Goal: Task Accomplishment & Management: Use online tool/utility

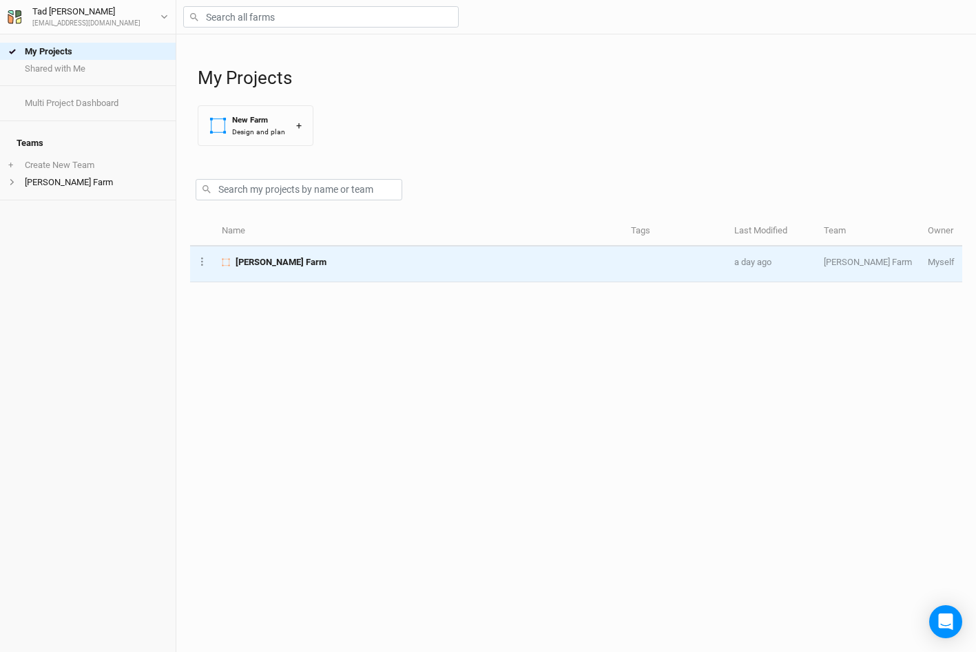
click at [253, 263] on span "[PERSON_NAME] Farm" at bounding box center [281, 262] width 91 height 12
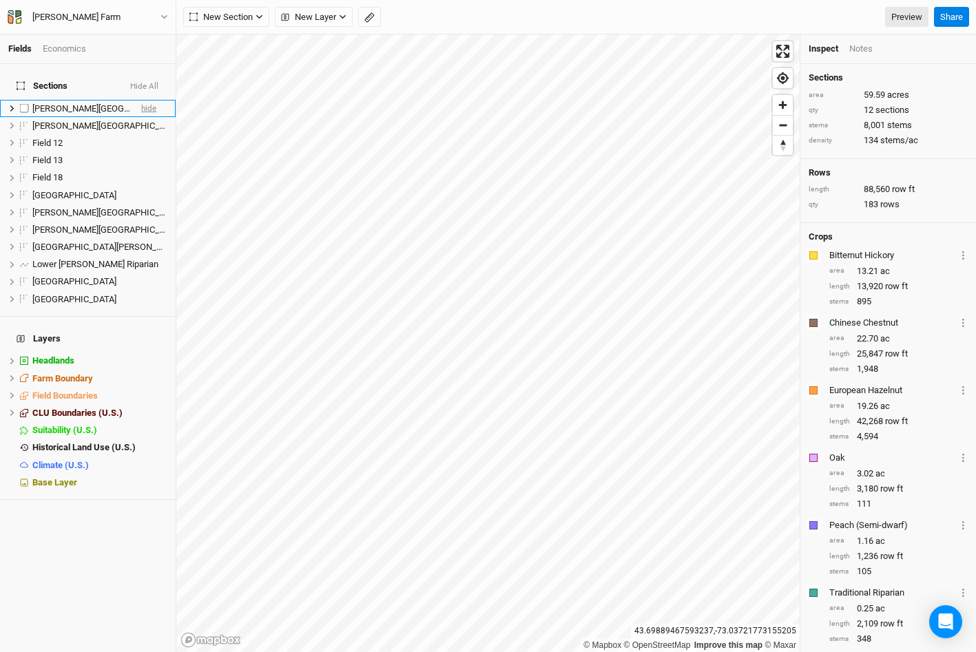
click at [155, 101] on span "hide" at bounding box center [148, 108] width 15 height 17
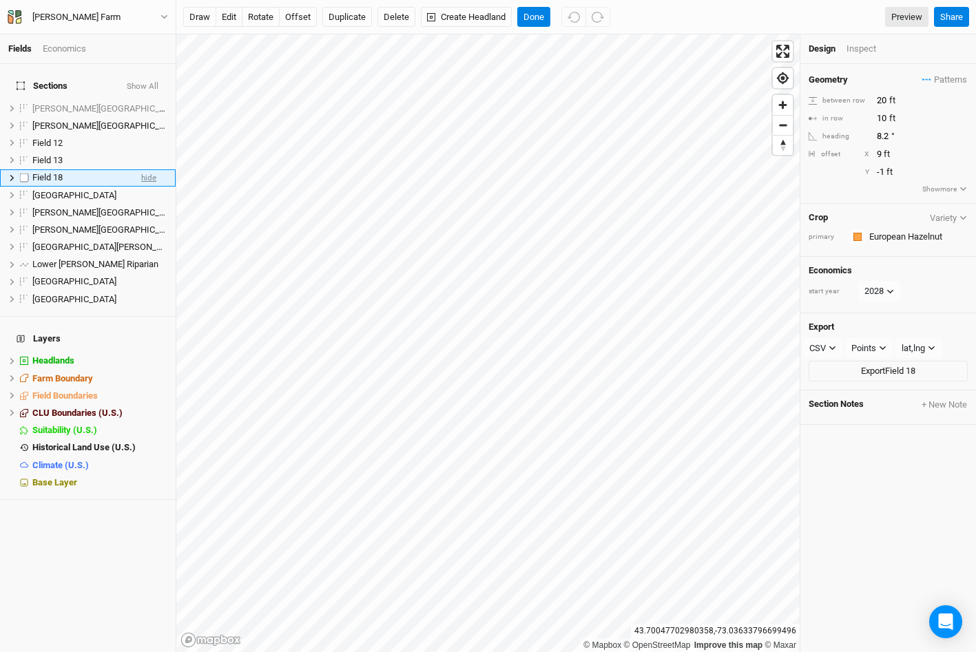
click at [149, 170] on span "hide" at bounding box center [148, 177] width 15 height 17
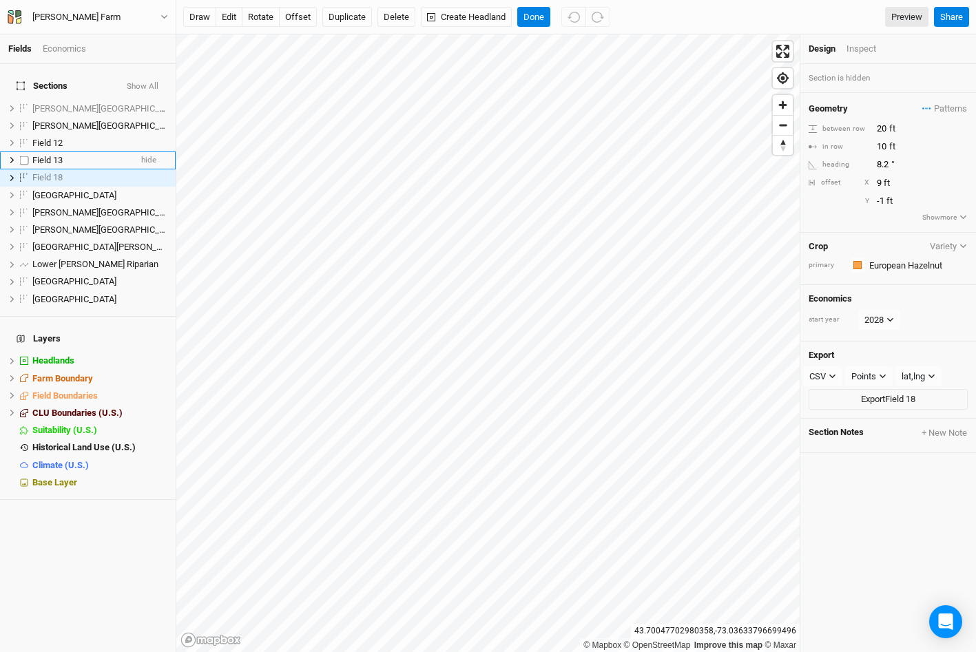
click at [156, 152] on li "Field 13 hide" at bounding box center [88, 160] width 176 height 17
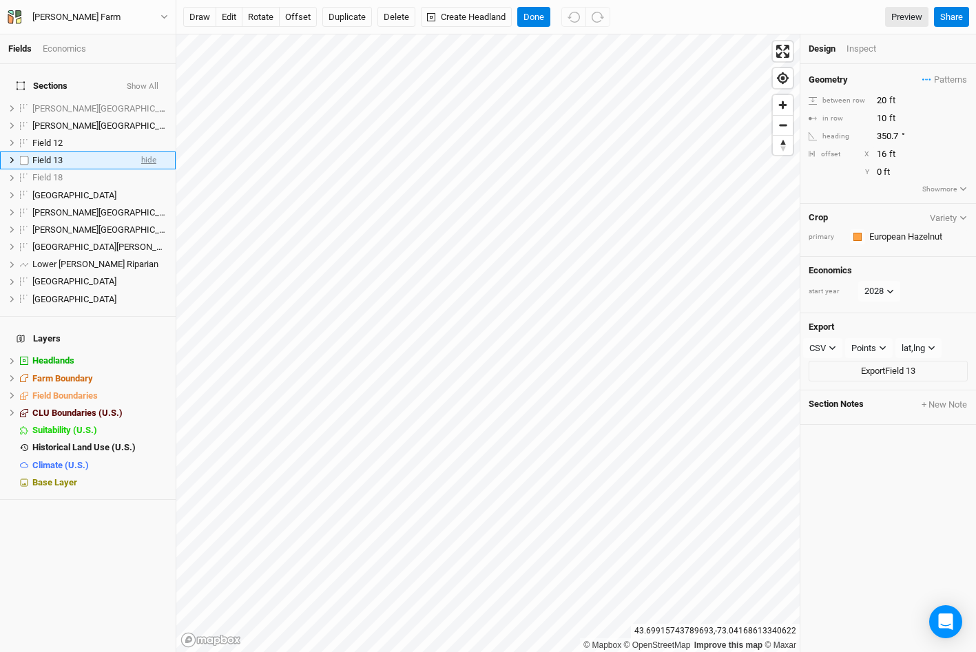
click at [156, 152] on span "hide" at bounding box center [148, 160] width 15 height 17
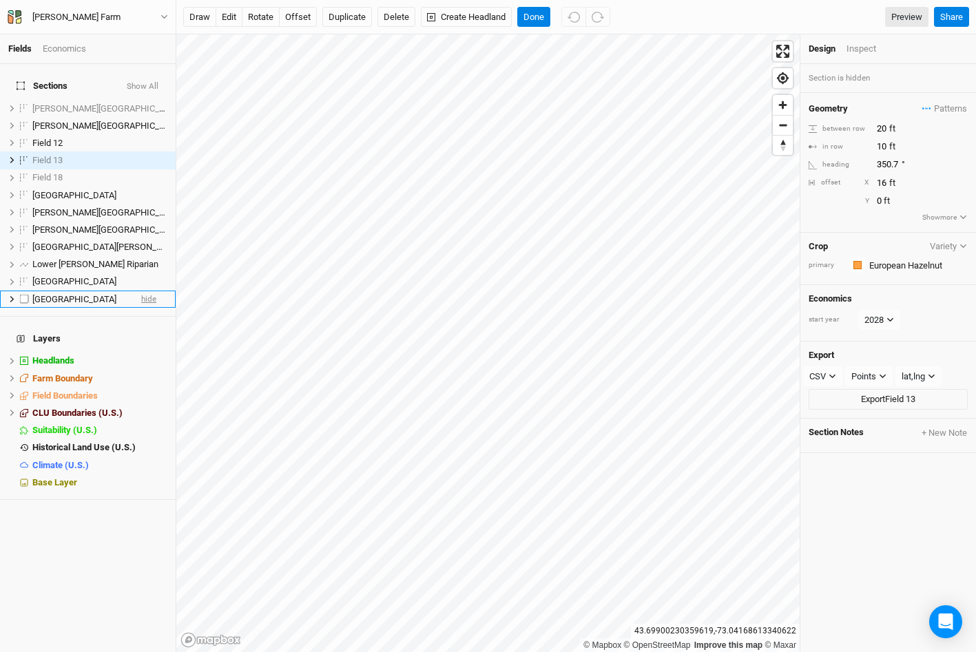
click at [147, 291] on span "hide" at bounding box center [148, 299] width 15 height 17
click at [145, 204] on span "hide" at bounding box center [148, 212] width 15 height 17
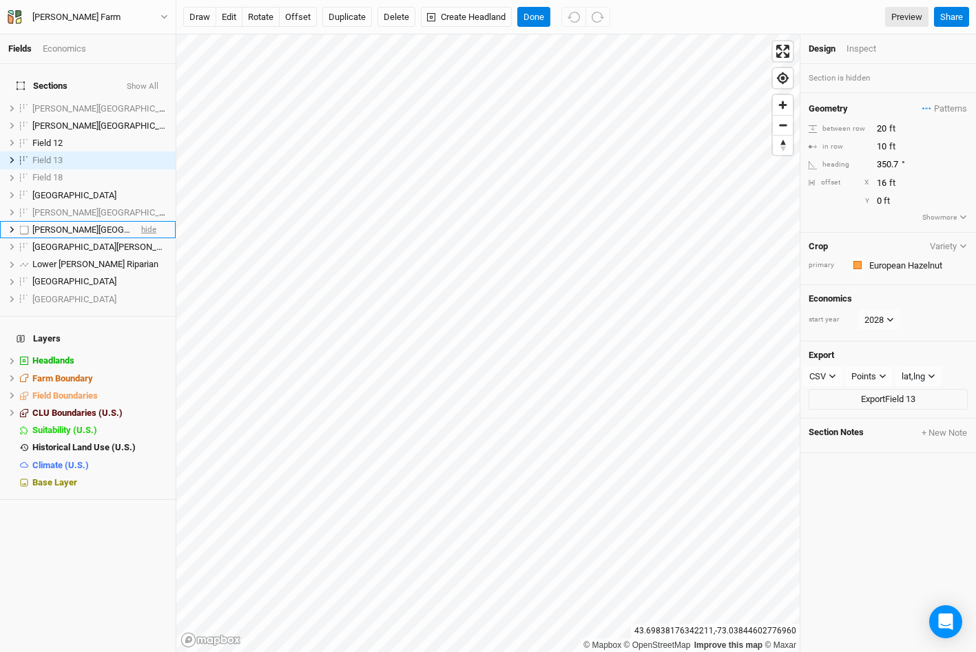
click at [152, 221] on span "hide" at bounding box center [148, 229] width 15 height 17
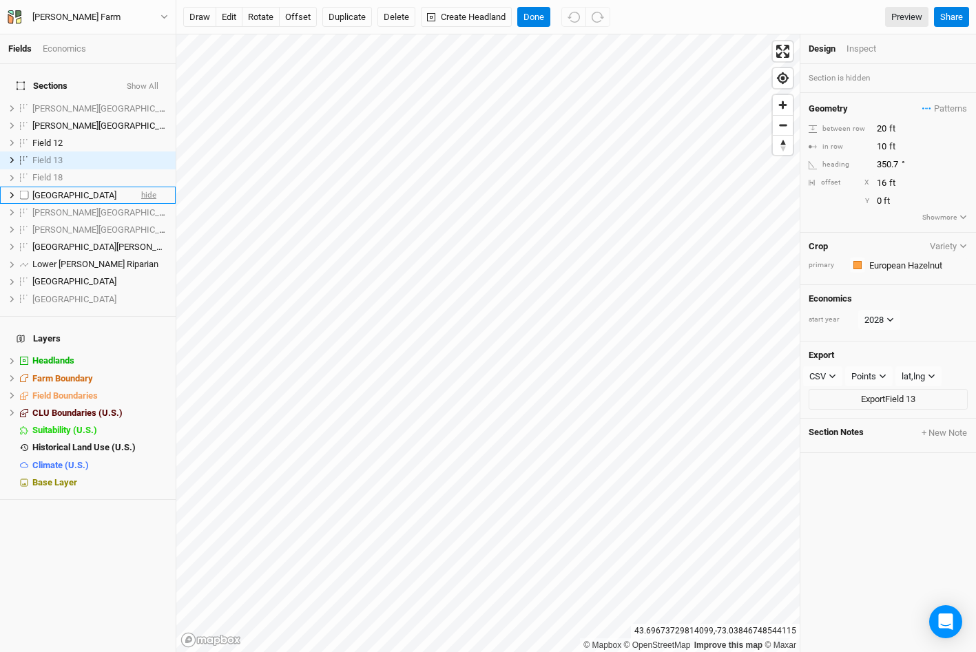
click at [152, 189] on span "hide" at bounding box center [148, 195] width 15 height 17
click at [149, 240] on span "hide" at bounding box center [148, 246] width 15 height 17
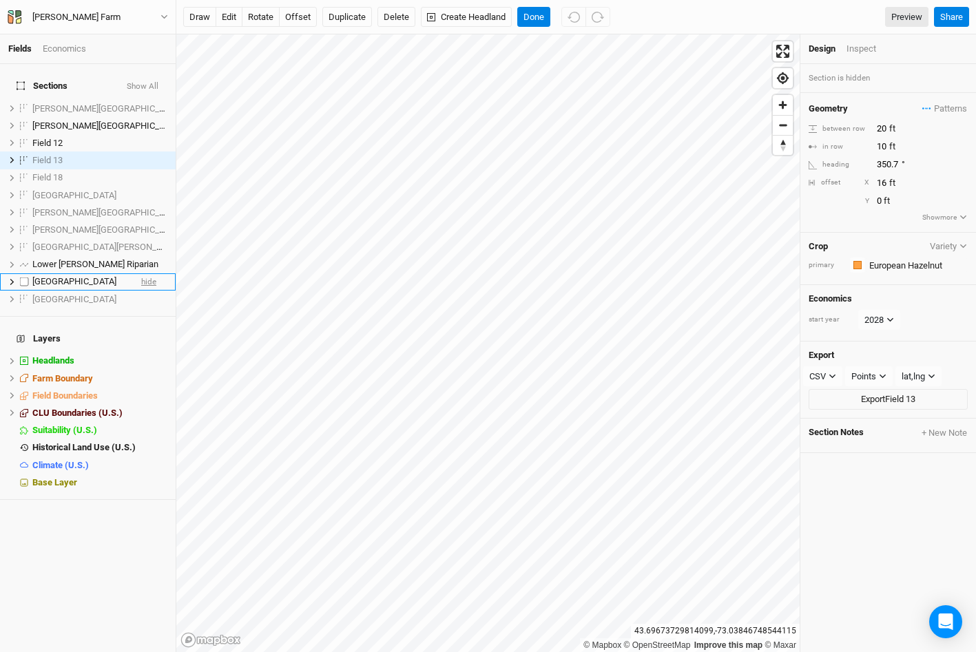
click at [150, 274] on span "hide" at bounding box center [148, 282] width 15 height 17
click at [546, 26] on button "Done" at bounding box center [533, 17] width 33 height 21
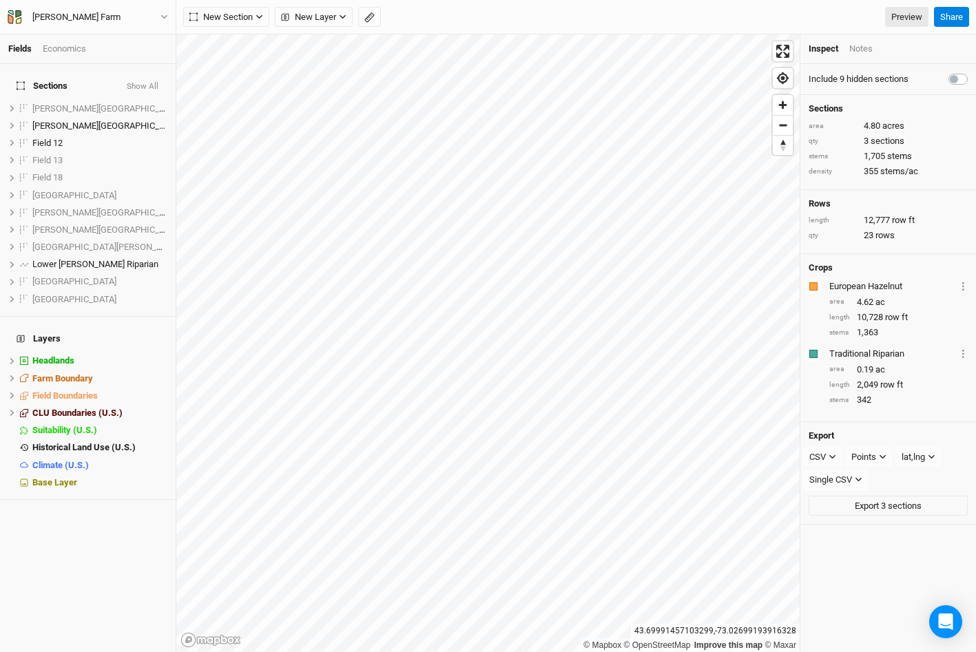
click at [255, 0] on html "Fields Economics Sections Show All [PERSON_NAME][GEOGRAPHIC_DATA] show [PERSON_…" at bounding box center [488, 326] width 976 height 652
click at [161, 404] on span "hide" at bounding box center [159, 412] width 18 height 17
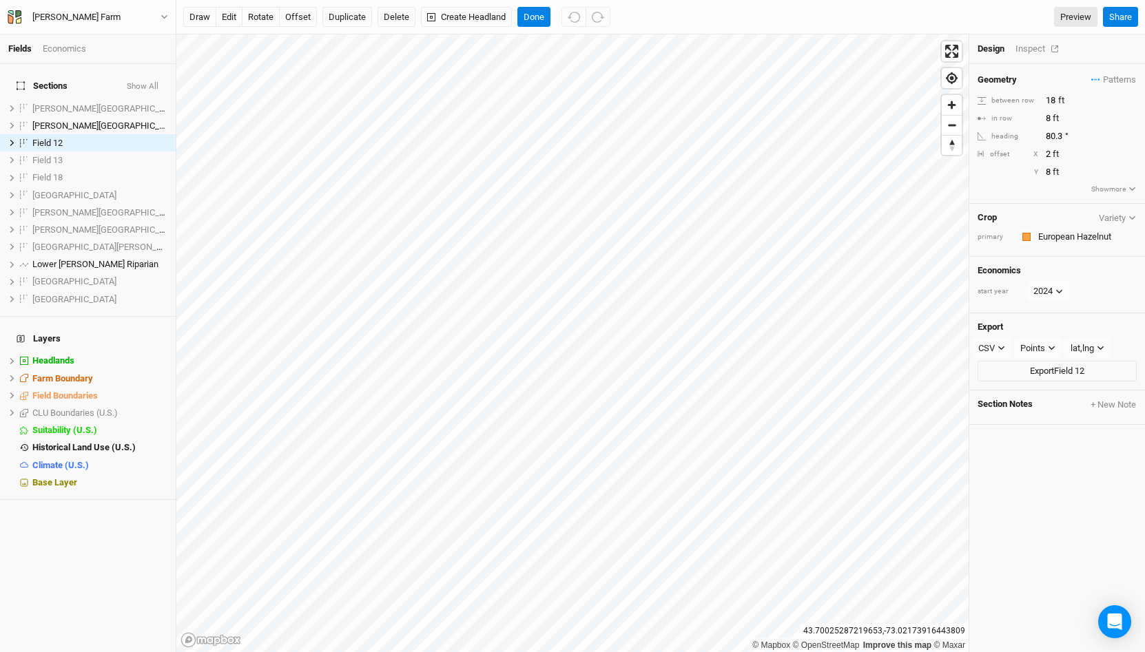
click at [976, 45] on div "Inspect" at bounding box center [1040, 49] width 49 height 12
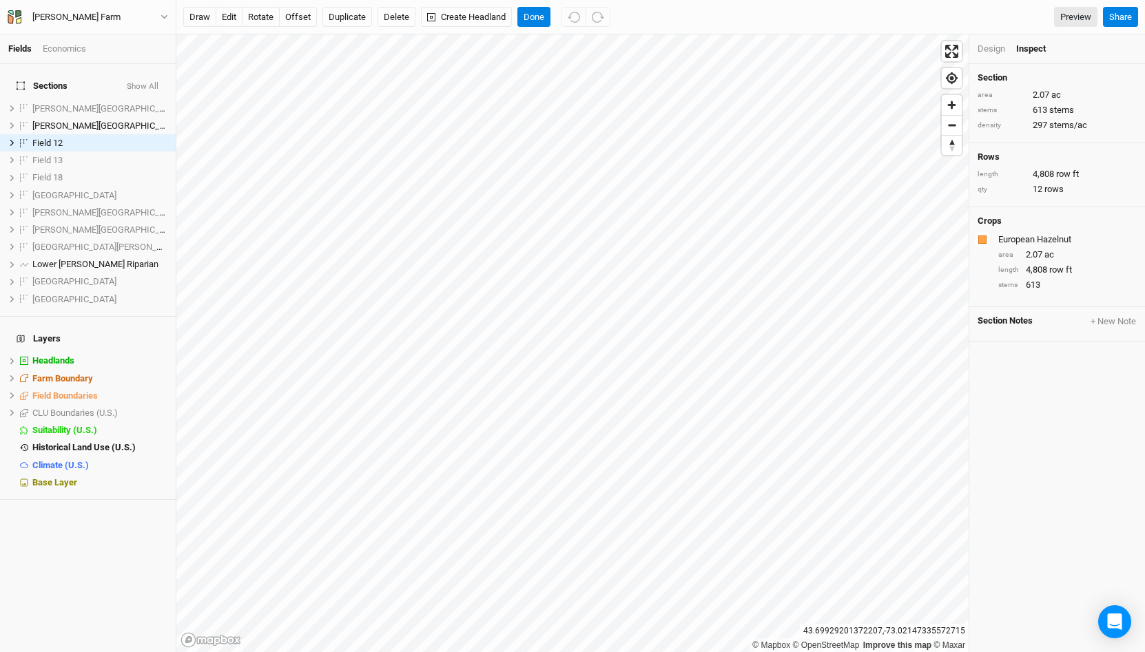
click at [976, 43] on div "Design" at bounding box center [992, 49] width 28 height 12
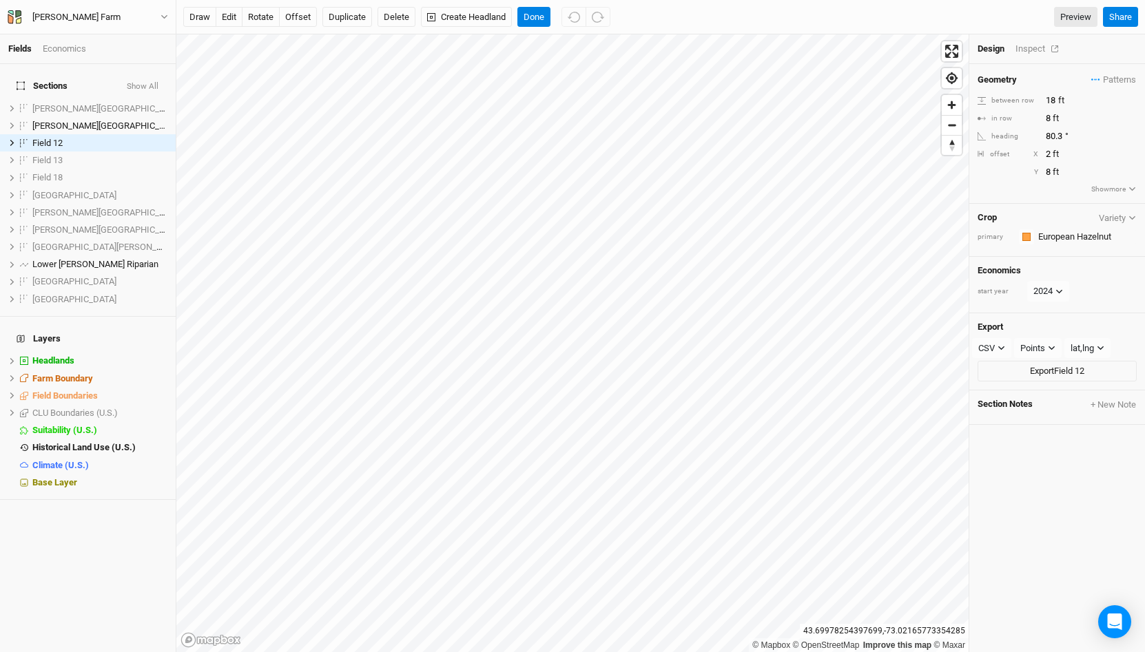
click at [976, 48] on div "Inspect" at bounding box center [1040, 49] width 49 height 12
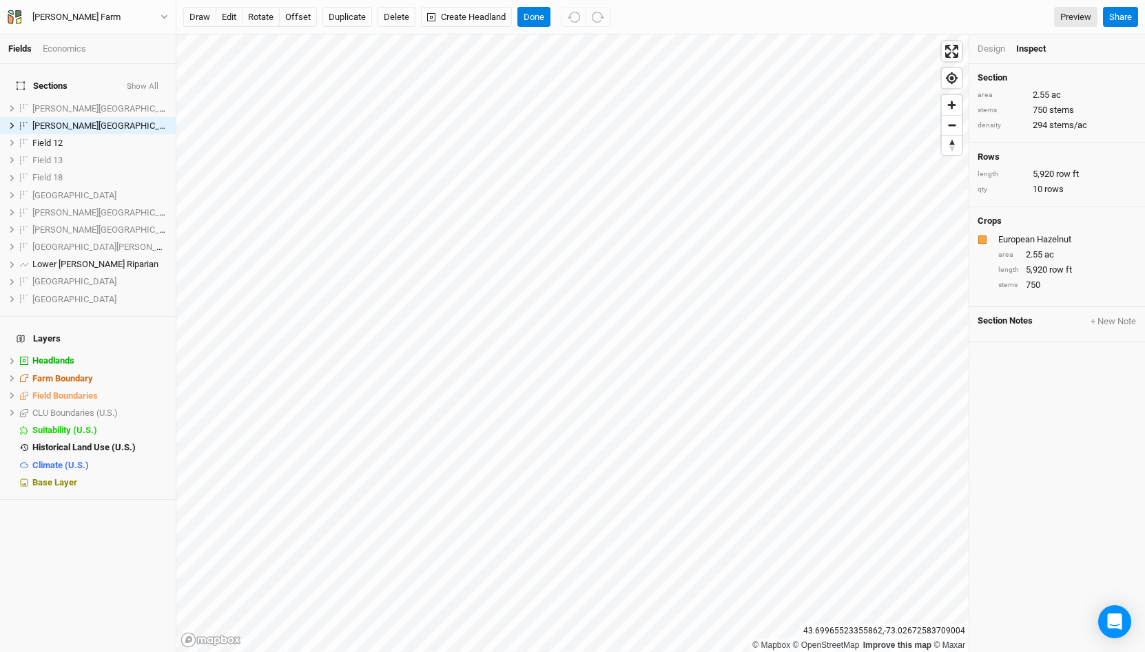
click at [477, 0] on html "Fields Economics Sections Show All [PERSON_NAME][GEOGRAPHIC_DATA] show [PERSON_…" at bounding box center [572, 326] width 1145 height 652
click at [976, 46] on div "Design" at bounding box center [992, 49] width 28 height 12
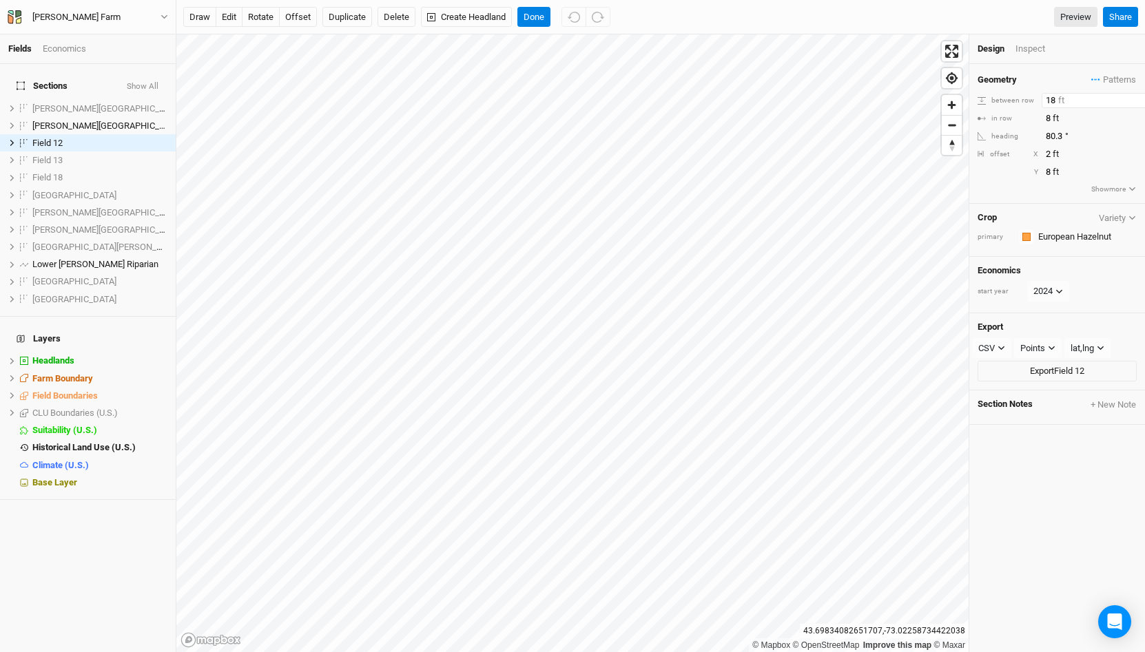
click at [976, 99] on input "18" at bounding box center [1102, 100] width 120 height 15
type input "1"
type input "20"
click at [976, 117] on input "8" at bounding box center [1102, 118] width 120 height 15
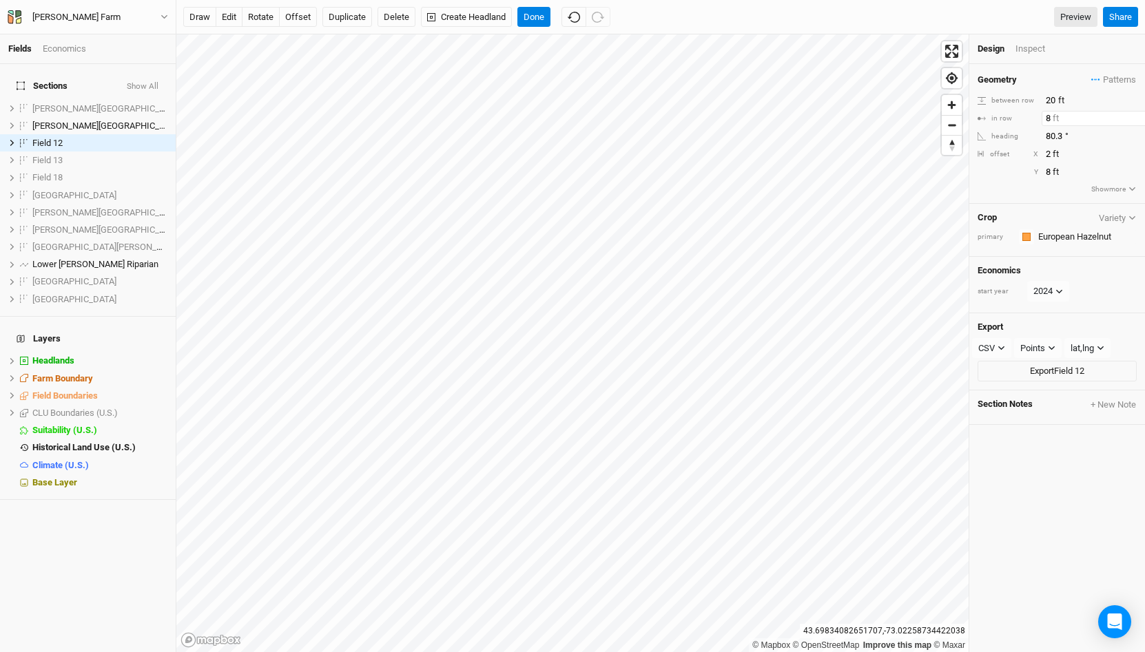
click at [976, 117] on input "8" at bounding box center [1102, 118] width 120 height 15
type input "10"
click at [976, 43] on div "Inspect" at bounding box center [1040, 49] width 49 height 12
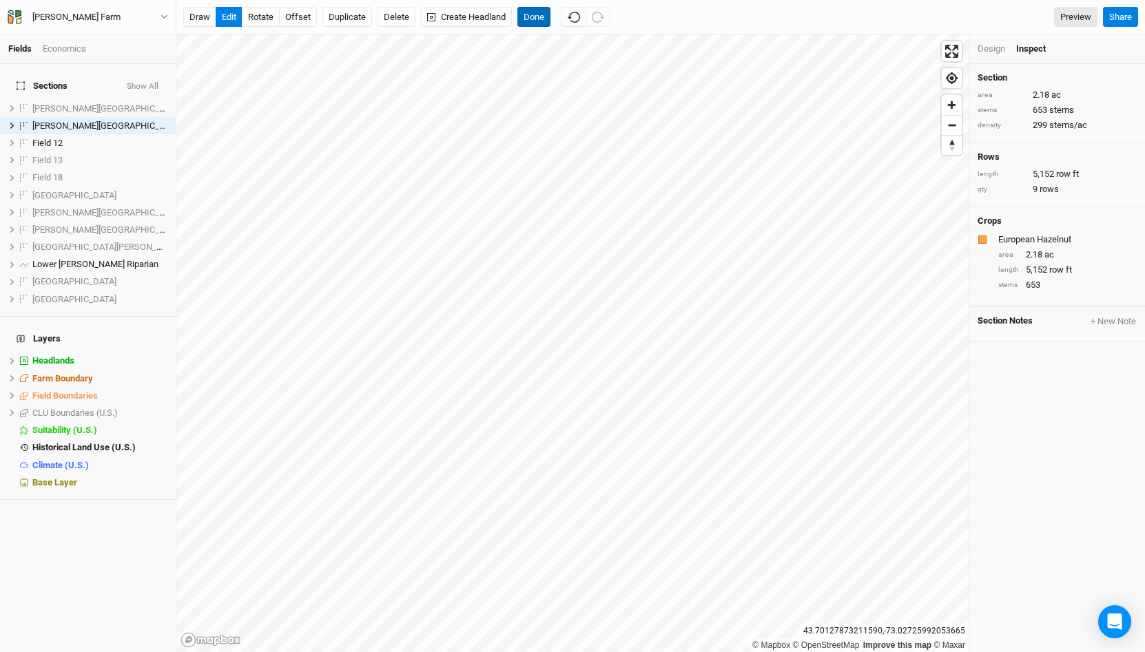
click at [542, 23] on button "Done" at bounding box center [533, 17] width 33 height 21
